Goal: Information Seeking & Learning: Understand process/instructions

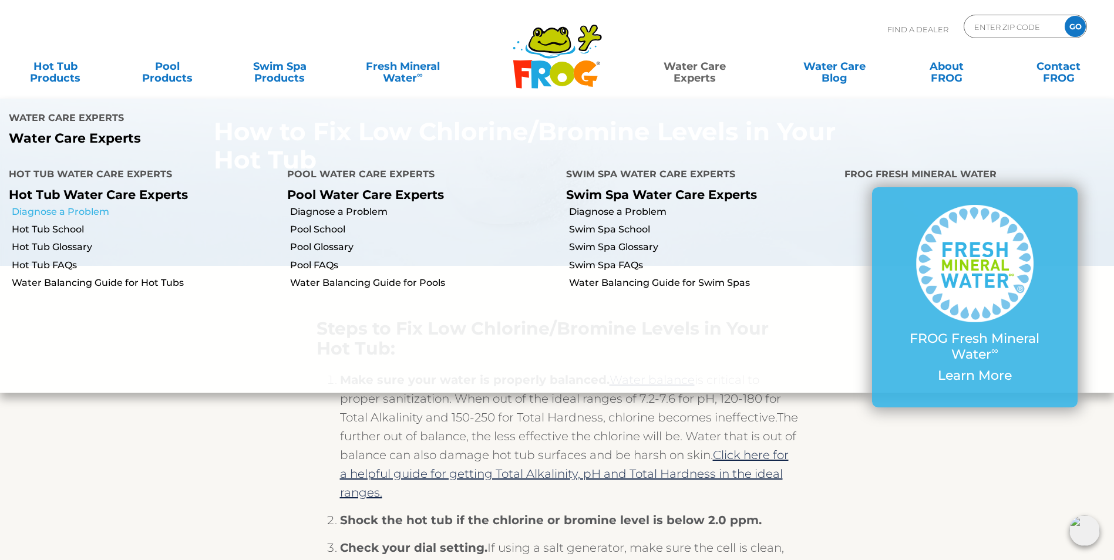
click at [75, 206] on link "Diagnose a Problem" at bounding box center [145, 212] width 267 height 13
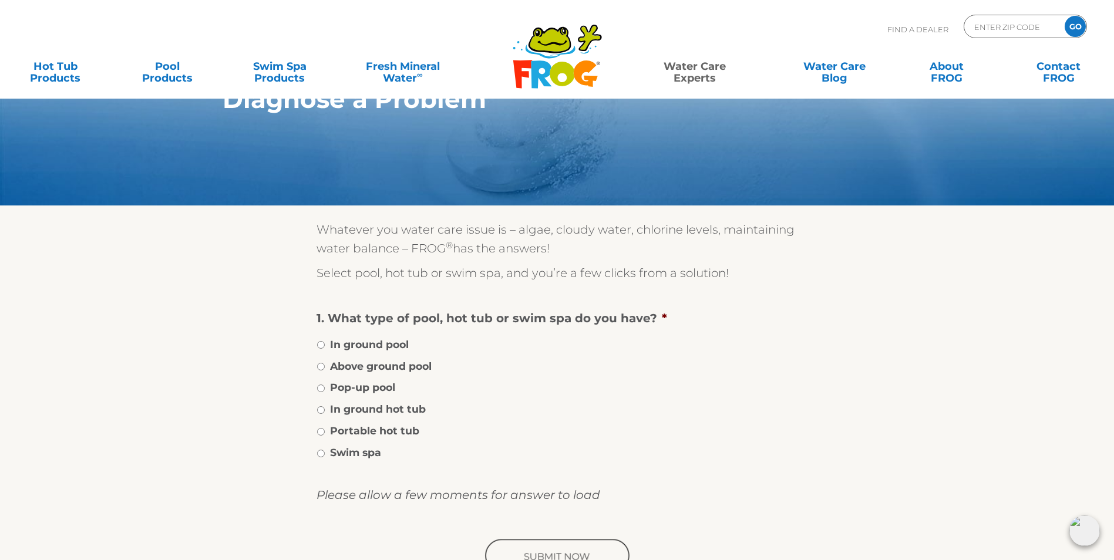
scroll to position [176, 0]
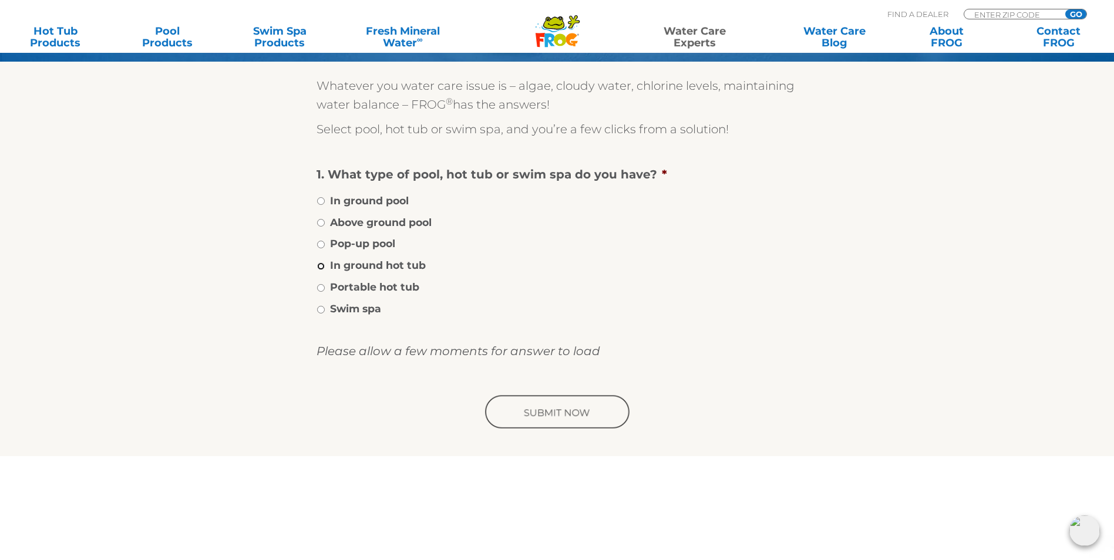
click at [319, 270] on input "In ground hot tub" at bounding box center [321, 267] width 8 height 8
radio input "true"
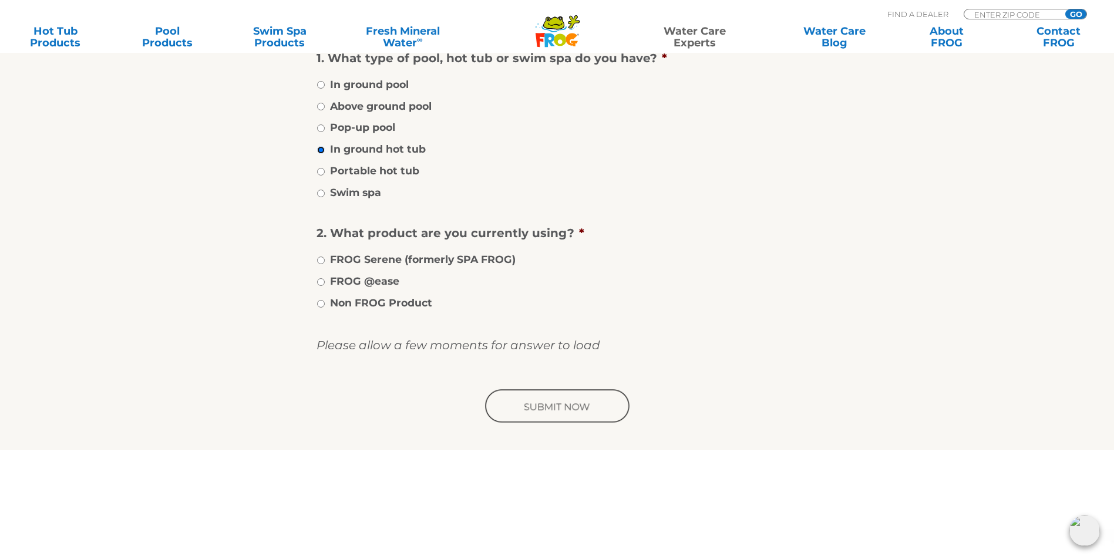
scroll to position [294, 0]
click at [322, 263] on input "FROG Serene (formerly SPA FROG)" at bounding box center [321, 259] width 8 height 8
radio input "true"
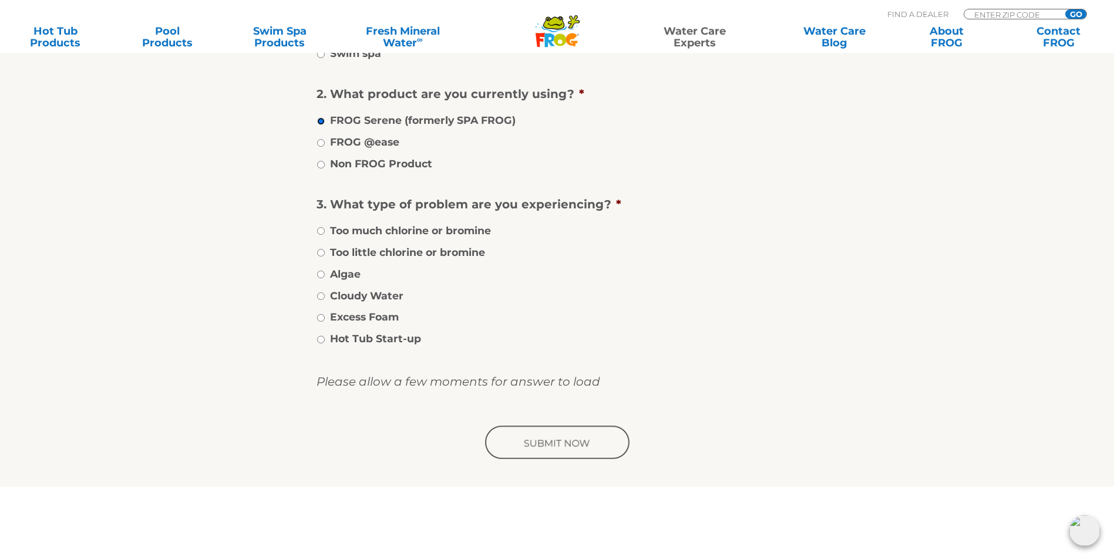
scroll to position [470, 0]
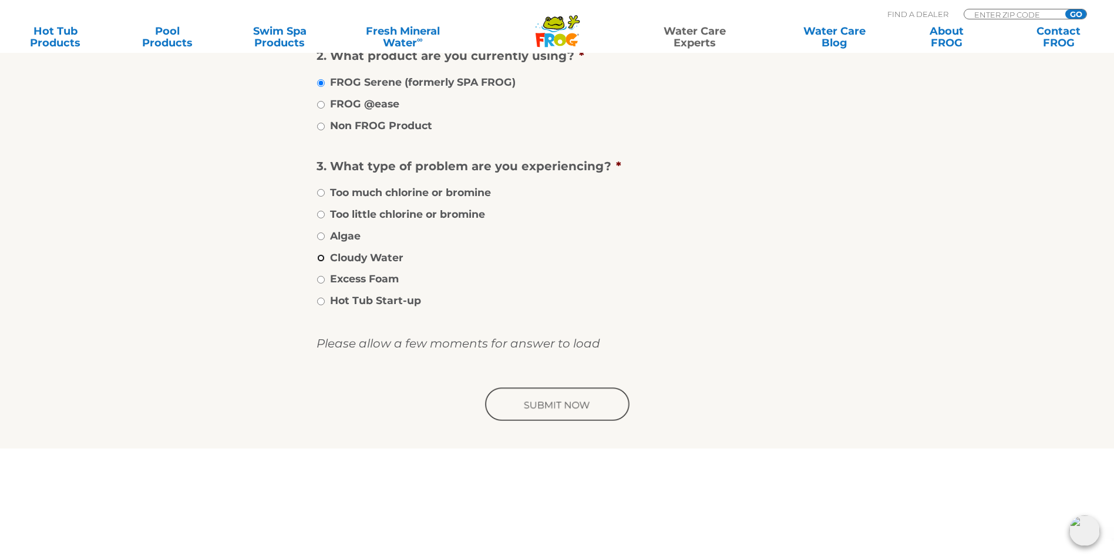
click at [322, 262] on input "Cloudy Water" at bounding box center [321, 258] width 8 height 8
radio input "true"
click at [551, 408] on input "image" at bounding box center [557, 405] width 149 height 38
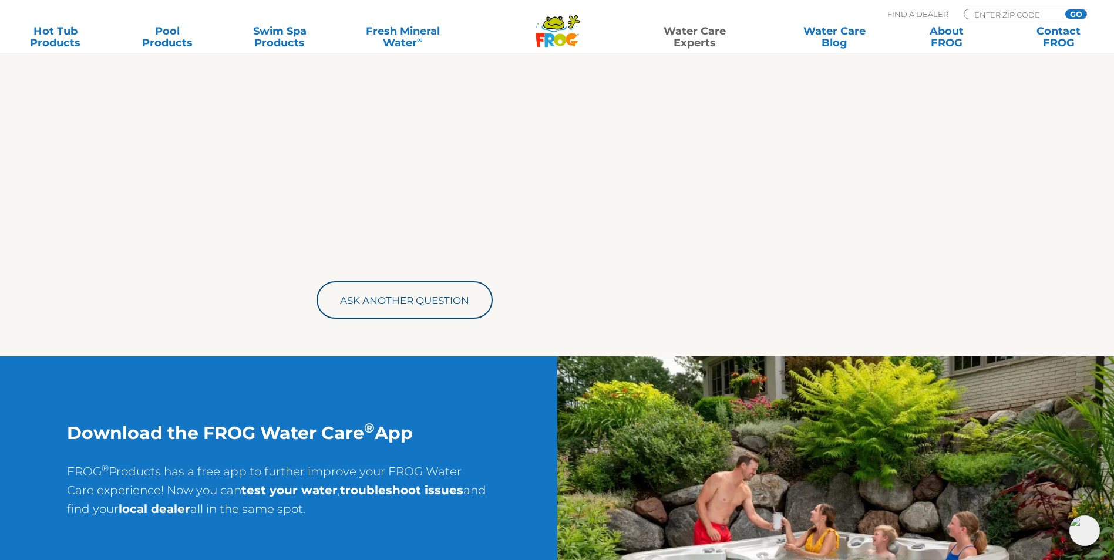
scroll to position [1332, 0]
